Goal: Information Seeking & Learning: Find specific fact

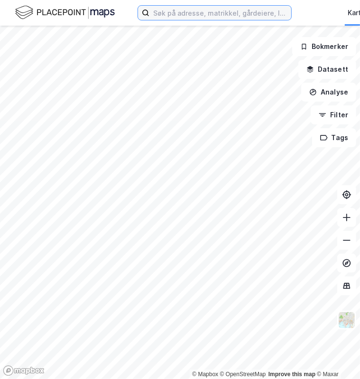
click at [169, 7] on input at bounding box center [221, 13] width 142 height 14
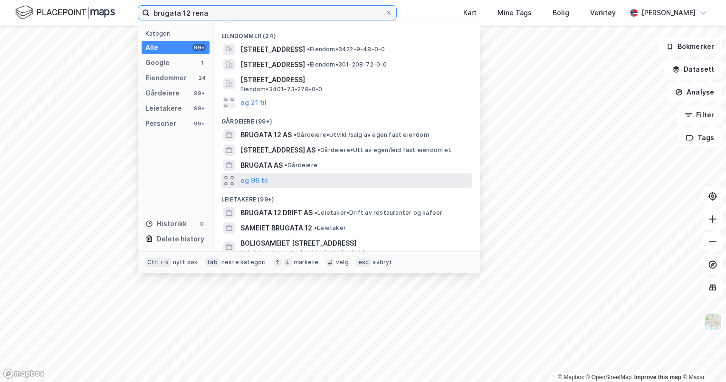
scroll to position [27, 0]
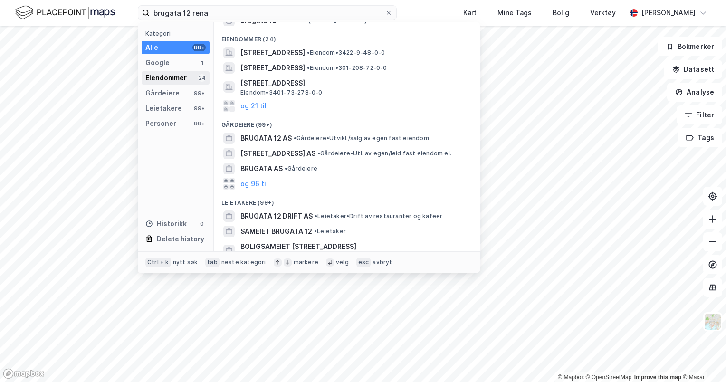
click at [191, 79] on div "Eiendommer 24" at bounding box center [176, 77] width 68 height 13
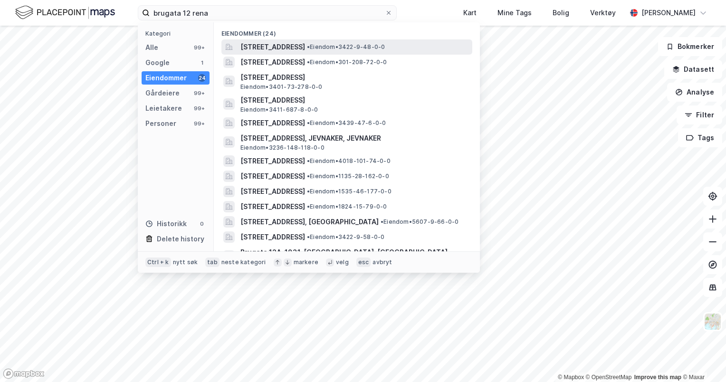
click at [287, 49] on span "[STREET_ADDRESS]" at bounding box center [272, 46] width 65 height 11
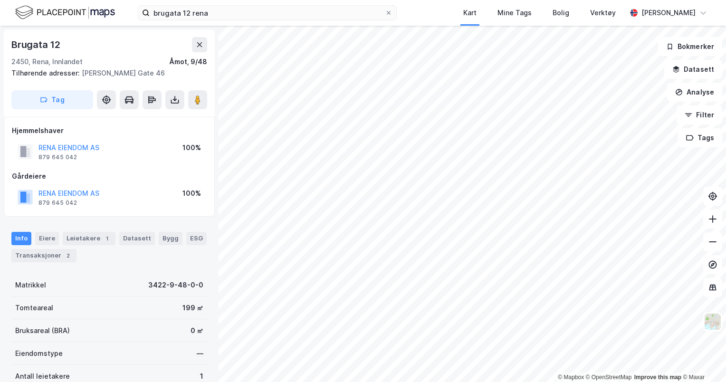
click at [53, 246] on div "Info [PERSON_NAME] 1 Datasett Bygg ESG Transaksjoner 2" at bounding box center [109, 247] width 196 height 30
click at [52, 251] on div "Transaksjoner 2" at bounding box center [43, 255] width 65 height 13
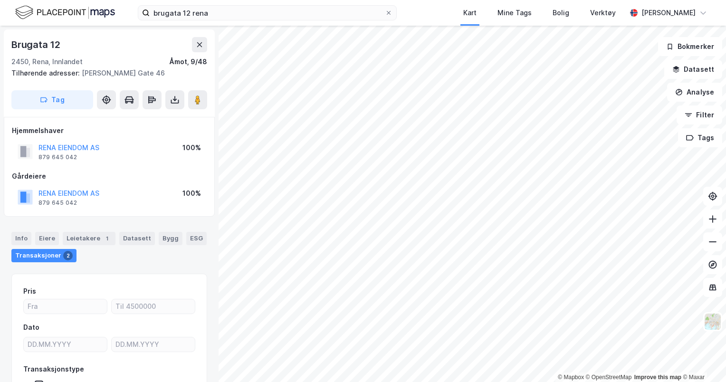
click at [170, 187] on div "RENA EIENDOM AS 879 645 042 100%" at bounding box center [109, 197] width 195 height 23
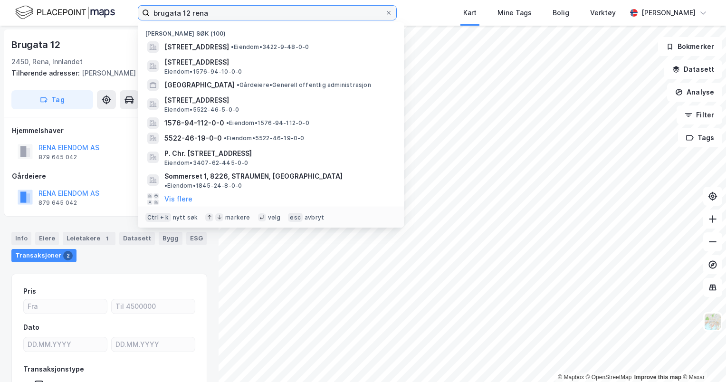
drag, startPoint x: 241, startPoint y: 9, endPoint x: 67, endPoint y: -13, distance: 175.3
click at [67, 0] on html "brugata 12 [PERSON_NAME] søk (100) [STREET_ADDRESS] • Eiendom • 3422-9-48-0-0 […" at bounding box center [363, 191] width 726 height 382
paste input "916 689 853"
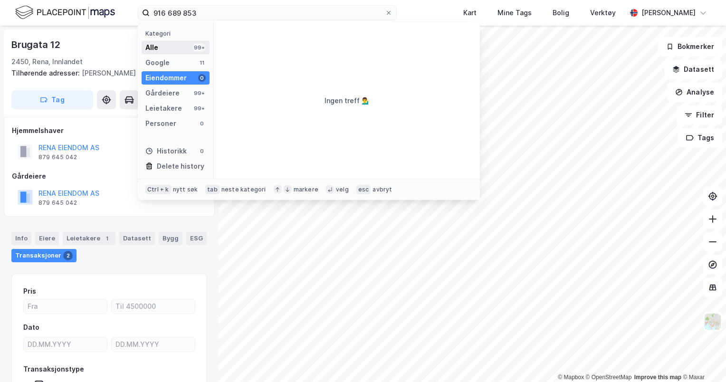
click at [163, 48] on div "Alle 99+" at bounding box center [176, 47] width 68 height 13
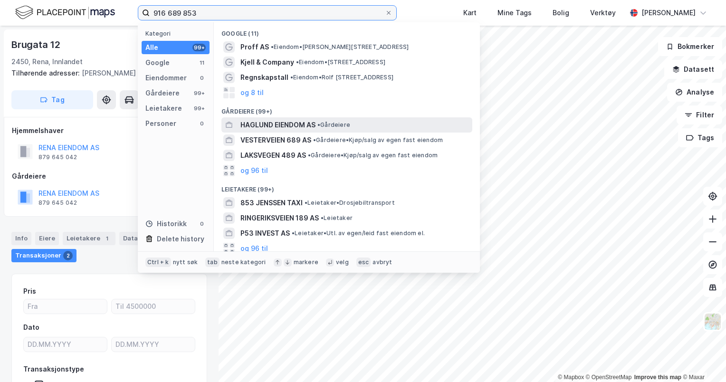
scroll to position [4, 0]
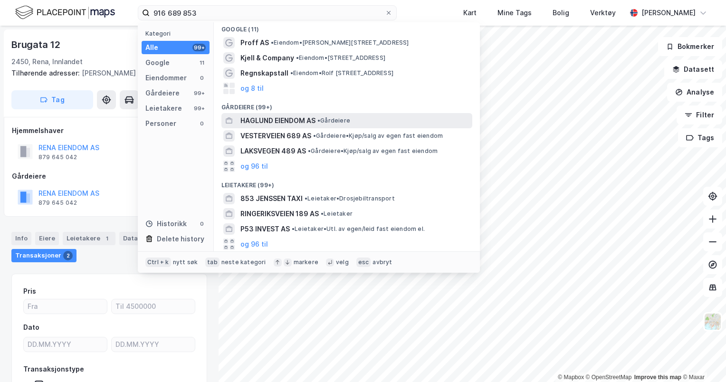
click at [308, 121] on span "HAGLUND EIENDOM AS" at bounding box center [277, 120] width 75 height 11
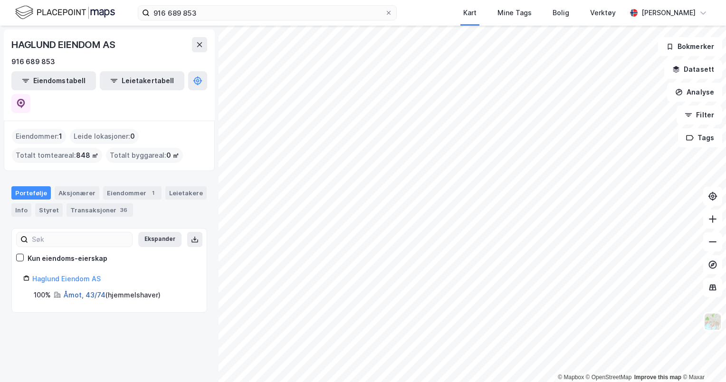
click at [76, 291] on link "Åmot, 43/74" at bounding box center [85, 295] width 42 height 8
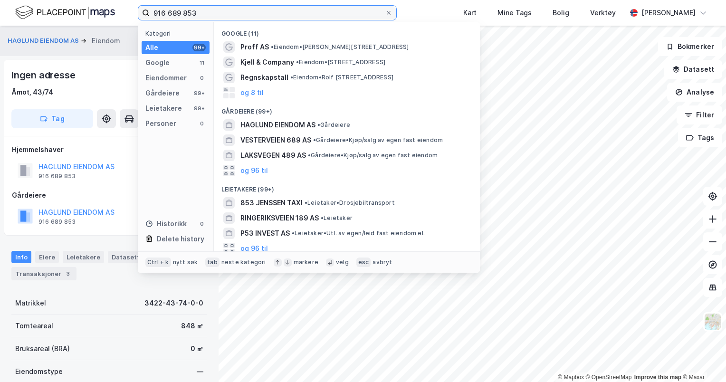
drag, startPoint x: 215, startPoint y: 17, endPoint x: 105, endPoint y: 6, distance: 109.8
click at [105, 6] on div "916 689 853 Kategori Alle 99+ Google 11 Eiendommer 0 Gårdeiere 99+ Leietakere 9…" at bounding box center [363, 13] width 726 height 26
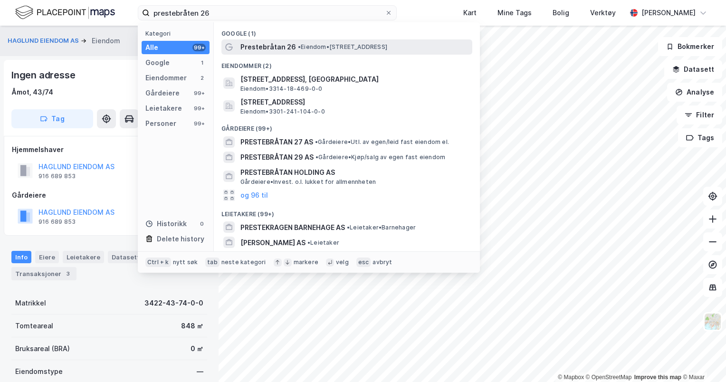
click at [282, 48] on span "Prestebråtan 26" at bounding box center [268, 46] width 56 height 11
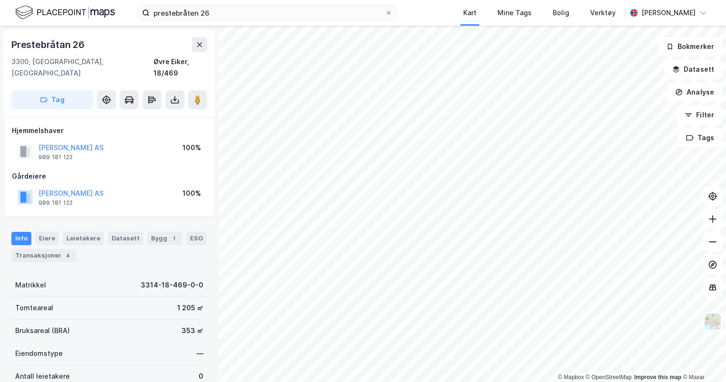
click at [232, 2] on div "prestebråten 26 Kart Mine Tags Bolig Verktøy [PERSON_NAME]" at bounding box center [363, 13] width 726 height 26
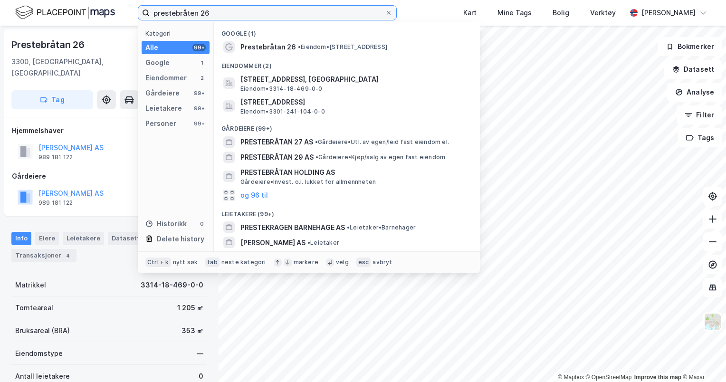
drag, startPoint x: 228, startPoint y: 15, endPoint x: 95, endPoint y: 4, distance: 133.9
click at [95, 4] on div "prestebråten 26 Kategori Alle 99+ Google 1 Eiendommer 2 Gårdeiere 99+ Leietaker…" at bounding box center [363, 13] width 726 height 26
paste input "919 997 095"
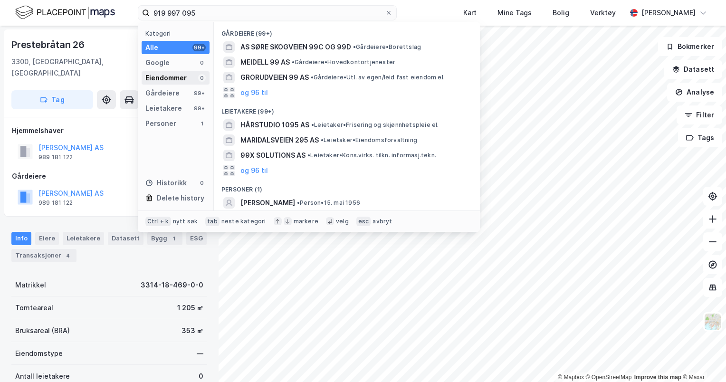
click at [183, 84] on div "Eiendommer" at bounding box center [165, 77] width 41 height 11
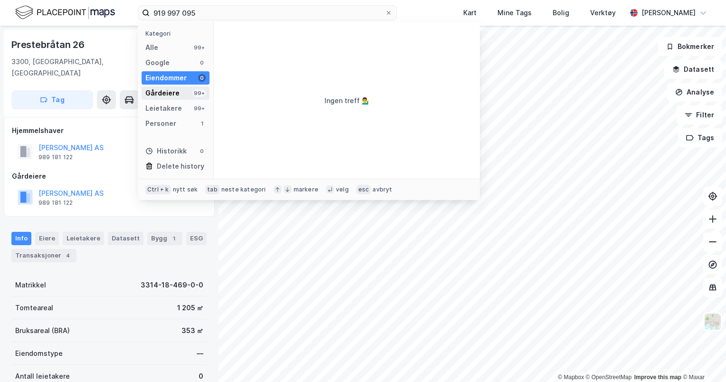
click at [175, 89] on div "Gårdeiere" at bounding box center [162, 92] width 34 height 11
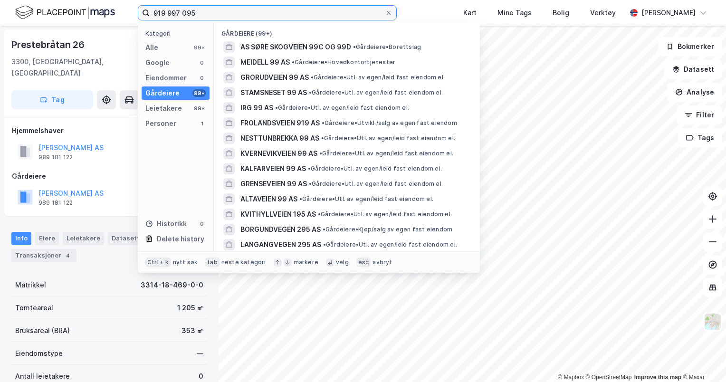
click at [184, 12] on input "919 997 095" at bounding box center [267, 13] width 235 height 14
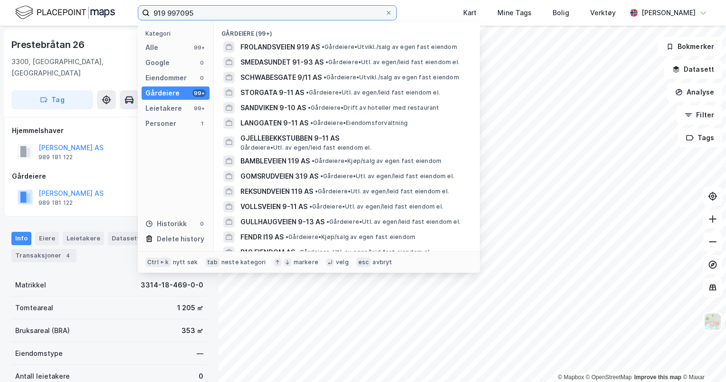
click at [166, 13] on input "919 997095" at bounding box center [267, 13] width 235 height 14
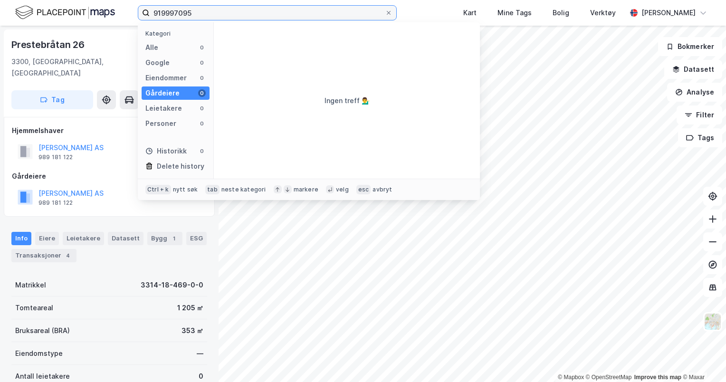
click at [236, 19] on input "919997095" at bounding box center [267, 13] width 235 height 14
drag, startPoint x: 211, startPoint y: 15, endPoint x: 118, endPoint y: 2, distance: 93.5
click at [118, 2] on div "919997095 Kategori Alle 0 Google 0 Eiendommer 0 Gårdeiere 0 Leietakere 0 Person…" at bounding box center [363, 13] width 726 height 26
drag, startPoint x: 340, startPoint y: 19, endPoint x: 104, endPoint y: 17, distance: 235.6
click at [104, 17] on div "919997095 Kategori Alle 0 Google 0 Eiendommer 0 Gårdeiere 0 Leietakere 0 Person…" at bounding box center [363, 13] width 726 height 26
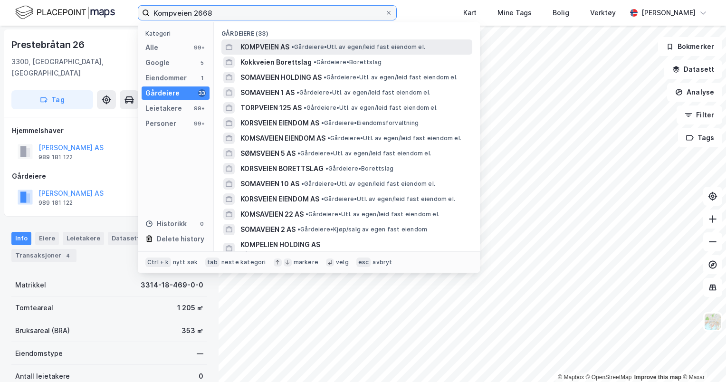
type input "Kompveien 2668"
click at [283, 50] on span "KOMPVEIEN AS" at bounding box center [264, 46] width 49 height 11
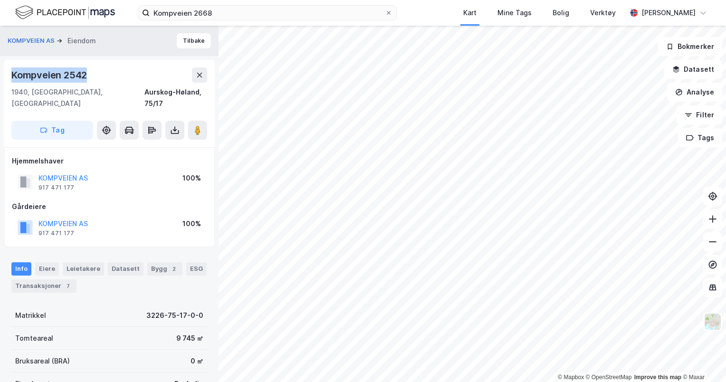
drag, startPoint x: 99, startPoint y: 73, endPoint x: 7, endPoint y: 75, distance: 92.2
click at [7, 75] on div "[STREET_ADDRESS]" at bounding box center [109, 103] width 211 height 87
click at [228, 13] on input "Kompveien 2668" at bounding box center [267, 13] width 235 height 14
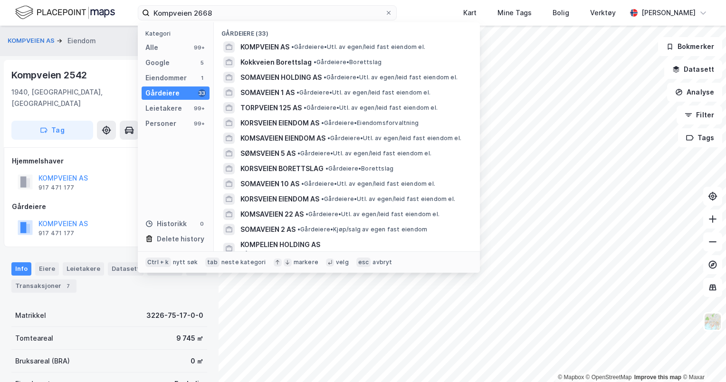
click at [188, 88] on div "Gårdeiere 33" at bounding box center [176, 92] width 68 height 13
click at [188, 85] on div "Kategori Alle 99+ Google 5 Eiendommer 1 Gårdeiere 33 Leietakere 99+ Personer 99…" at bounding box center [176, 136] width 76 height 229
click at [188, 80] on div "Eiendommer 1" at bounding box center [176, 77] width 68 height 13
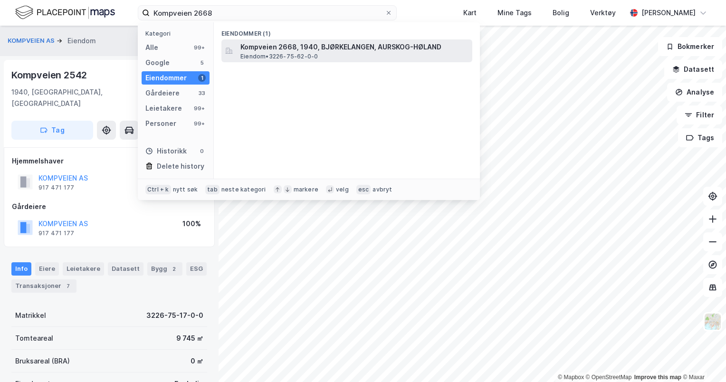
click at [280, 45] on span "Kompveien 2668, 1940, BJØRKELANGEN, AURSKOG-HØLAND" at bounding box center [354, 46] width 228 height 11
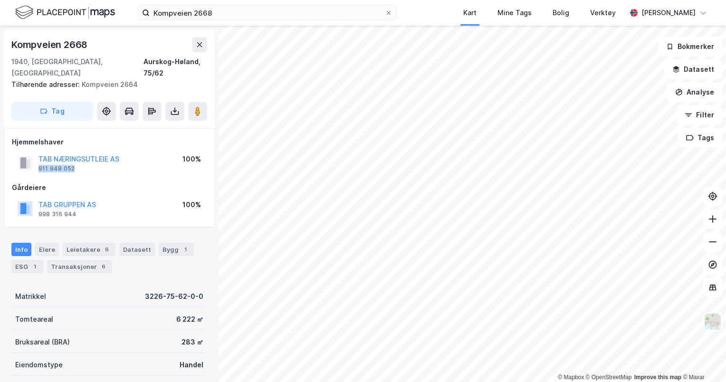
drag, startPoint x: 80, startPoint y: 156, endPoint x: 36, endPoint y: 161, distance: 44.4
click at [36, 161] on div "TAB NÆRINGSUTLEIE AS 911 948 052 100%" at bounding box center [109, 163] width 195 height 23
copy div "911 948 052"
